Goal: Find specific page/section: Find specific page/section

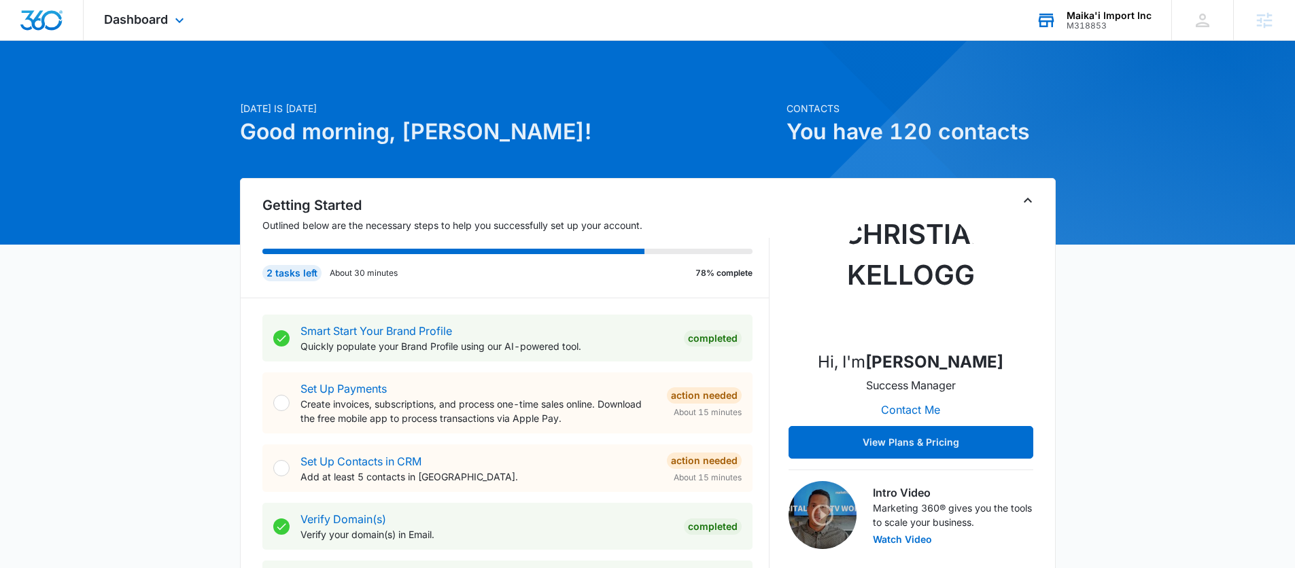
click at [1126, 22] on div "M318853" at bounding box center [1109, 26] width 85 height 10
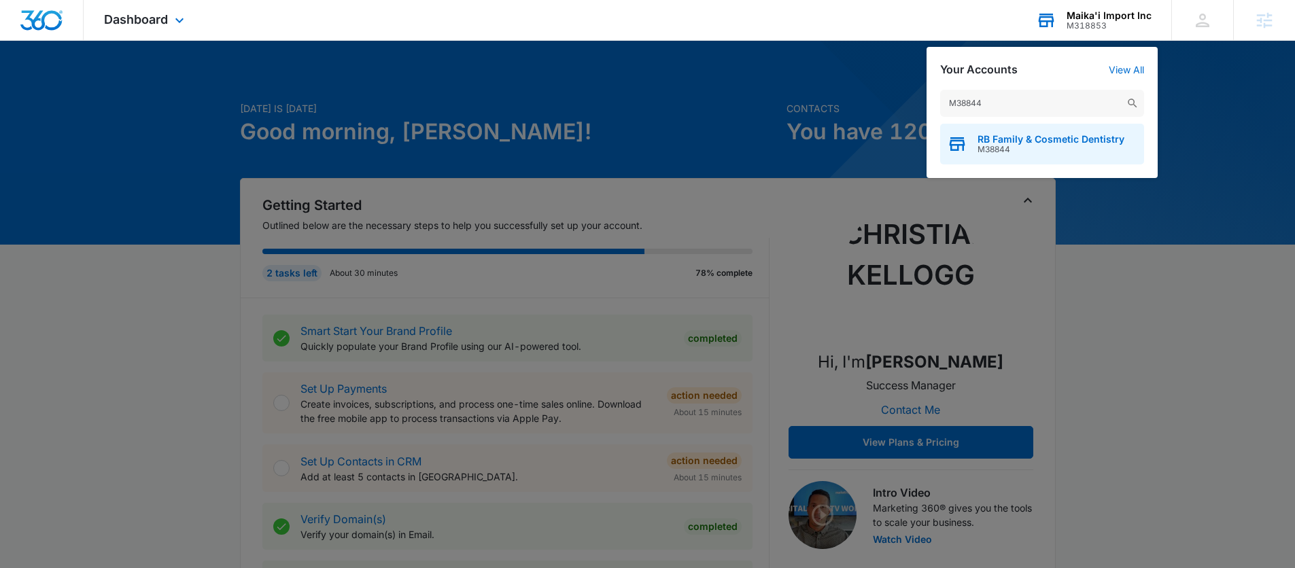
type input "M38844"
click at [1011, 138] on span "RB Family & Cosmetic Dentistry" at bounding box center [1051, 139] width 147 height 11
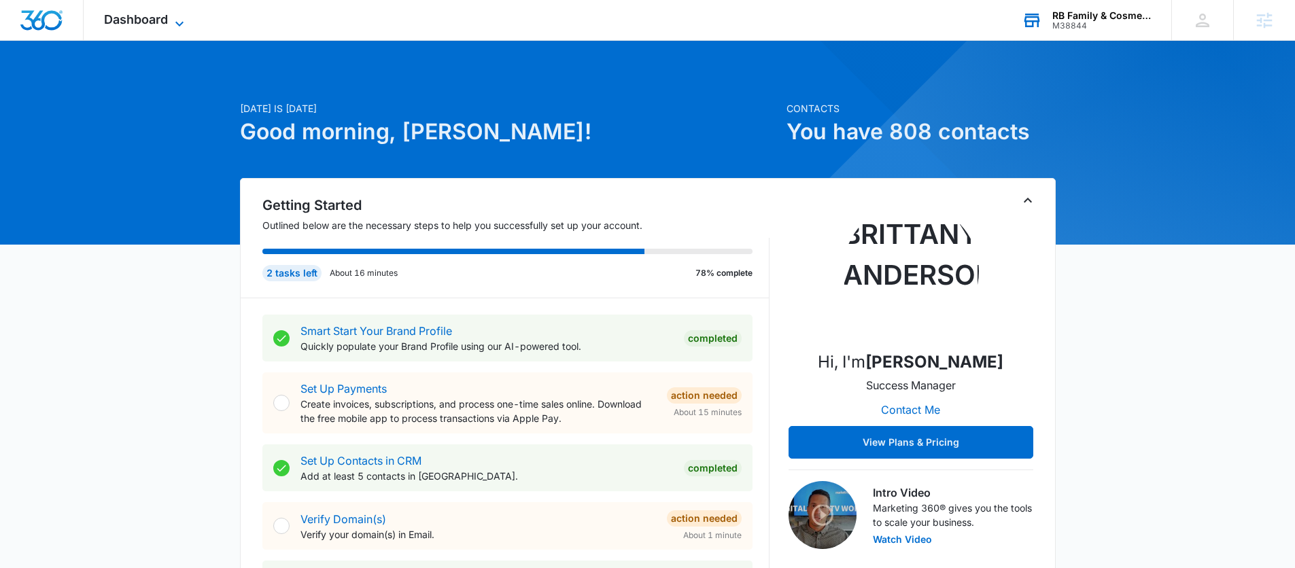
click at [178, 16] on icon at bounding box center [179, 24] width 16 height 16
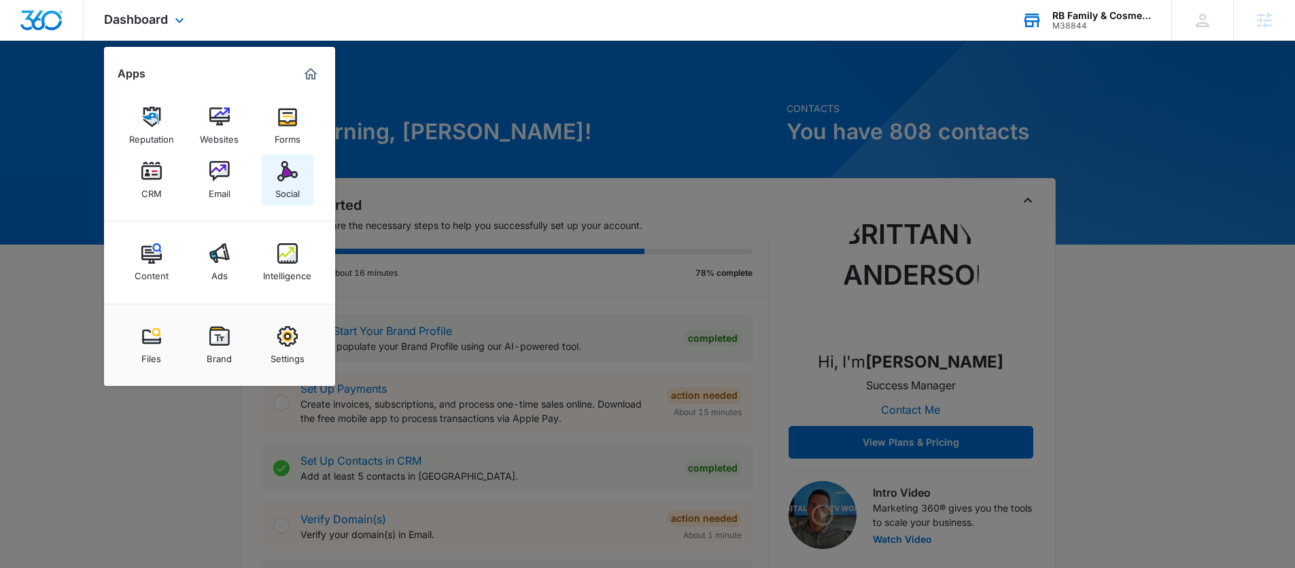
click at [290, 173] on img at bounding box center [287, 171] width 20 height 20
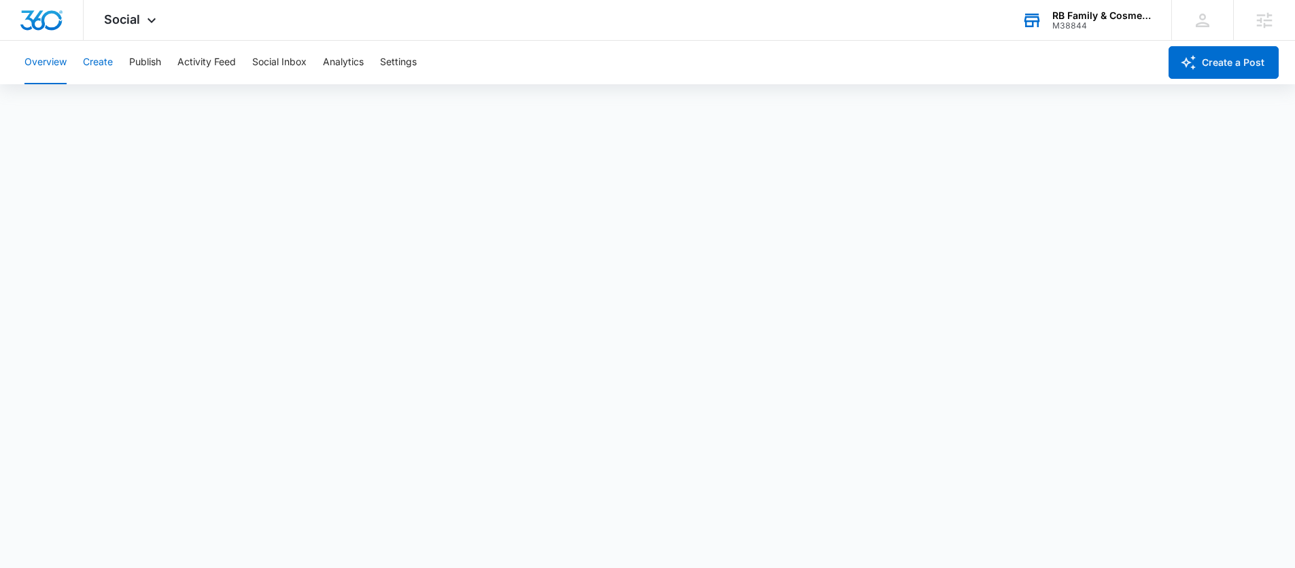
click at [107, 61] on button "Create" at bounding box center [98, 63] width 30 height 44
click at [141, 102] on button "Approvals" at bounding box center [133, 104] width 46 height 38
click at [118, 22] on span "Social" at bounding box center [122, 19] width 36 height 14
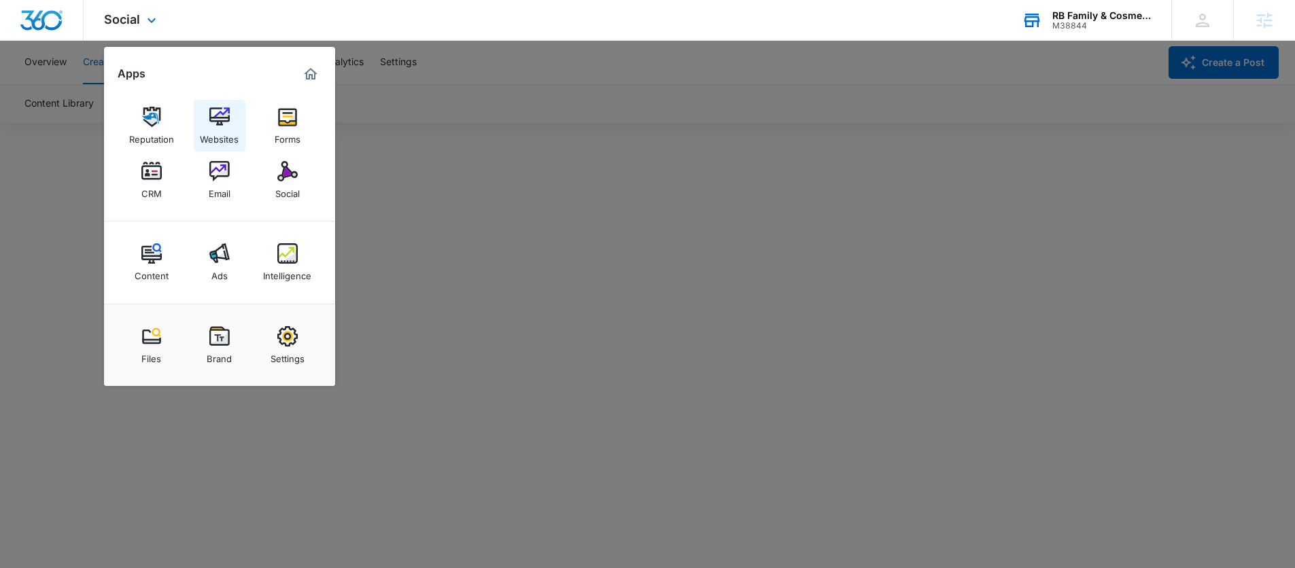
click at [214, 119] on img at bounding box center [219, 117] width 20 height 20
